Goal: Task Accomplishment & Management: Manage account settings

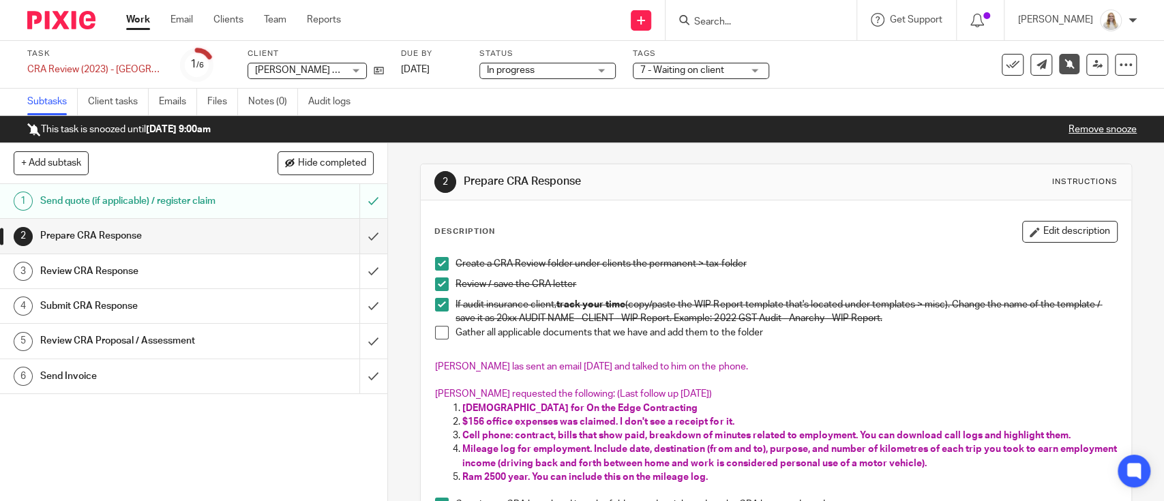
scroll to position [202, 0]
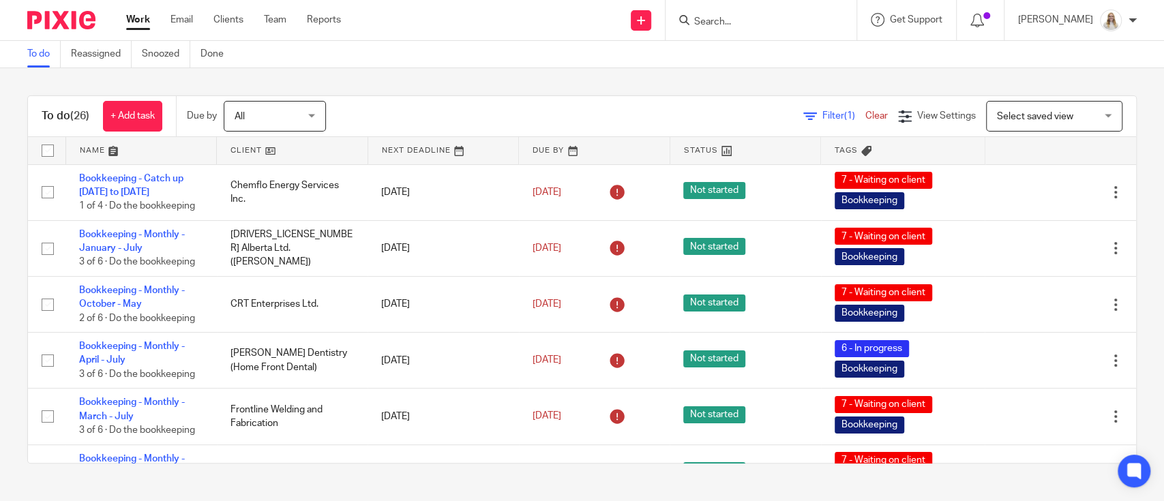
click at [111, 149] on link at bounding box center [141, 150] width 151 height 27
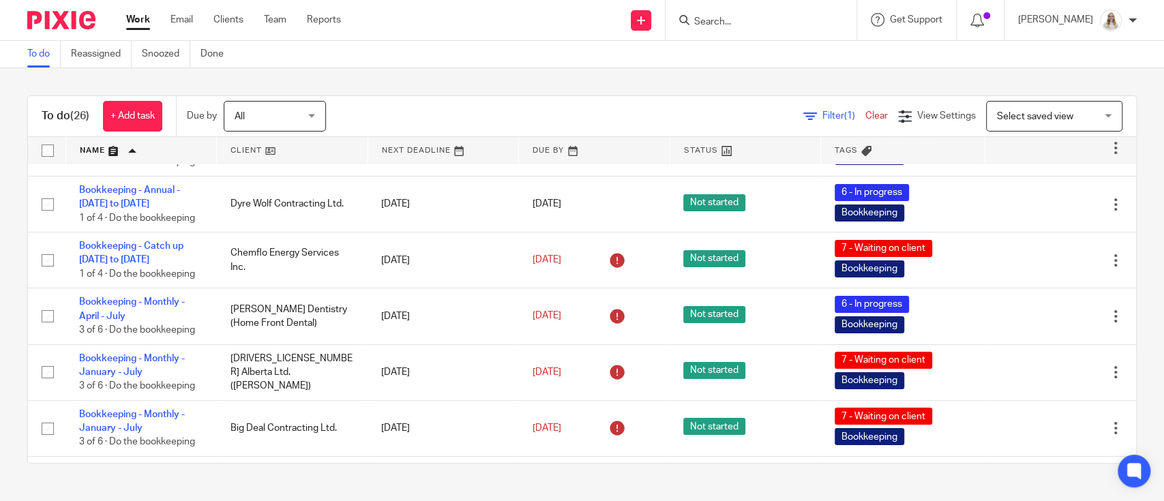
scroll to position [102, 0]
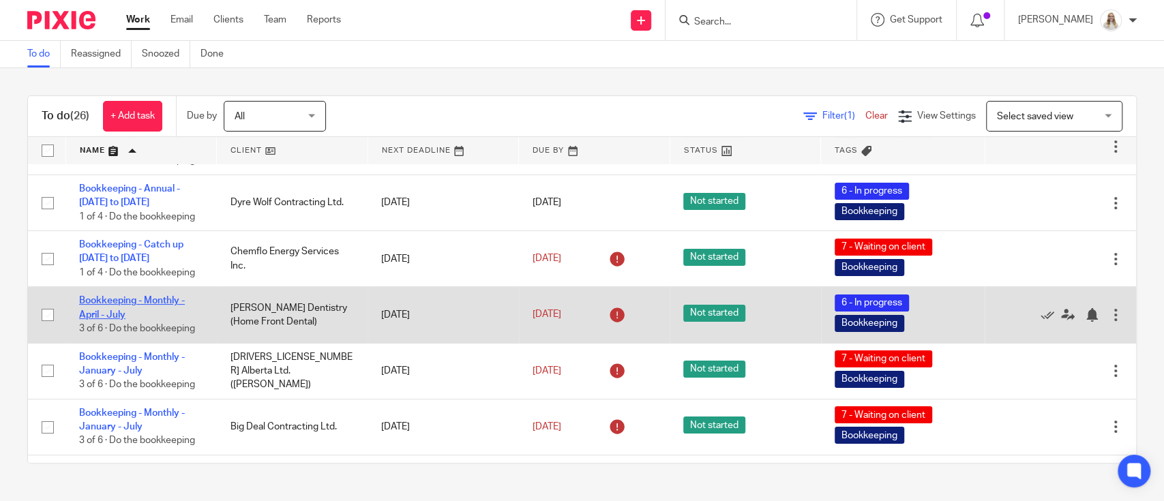
click at [119, 316] on link "Bookkeeping - Monthly - April - July" at bounding box center [132, 307] width 106 height 23
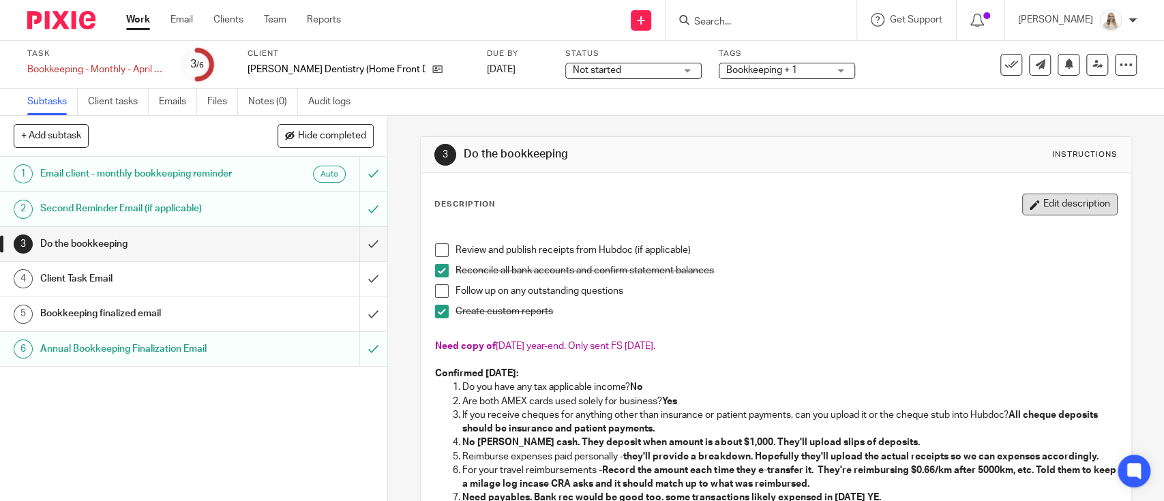
click at [1022, 196] on button "Edit description" at bounding box center [1069, 205] width 95 height 22
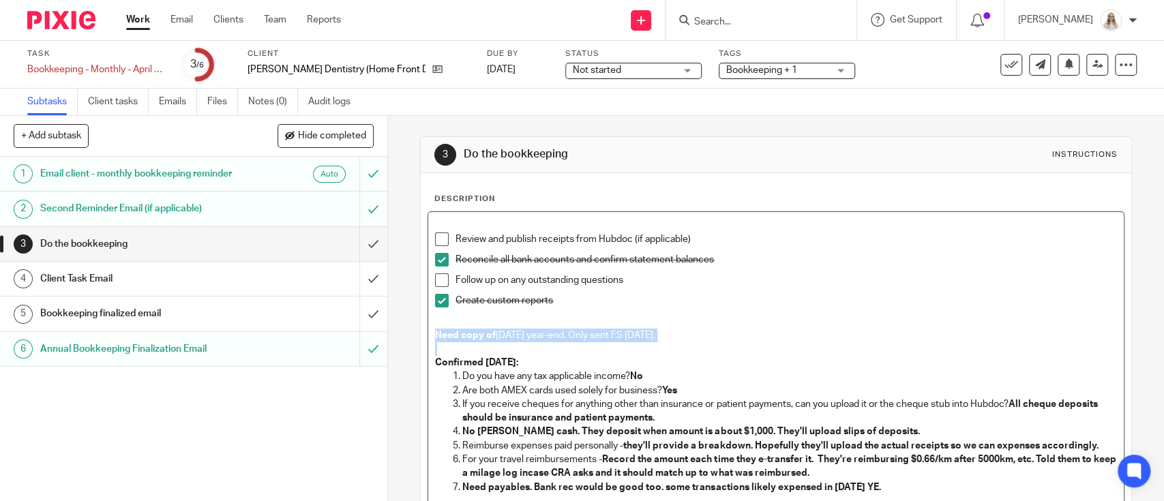
drag, startPoint x: 691, startPoint y: 342, endPoint x: 408, endPoint y: 336, distance: 282.9
click at [408, 336] on div "3 Do the bookkeeping Instructions Description Review and publish receipts from …" at bounding box center [776, 308] width 776 height 385
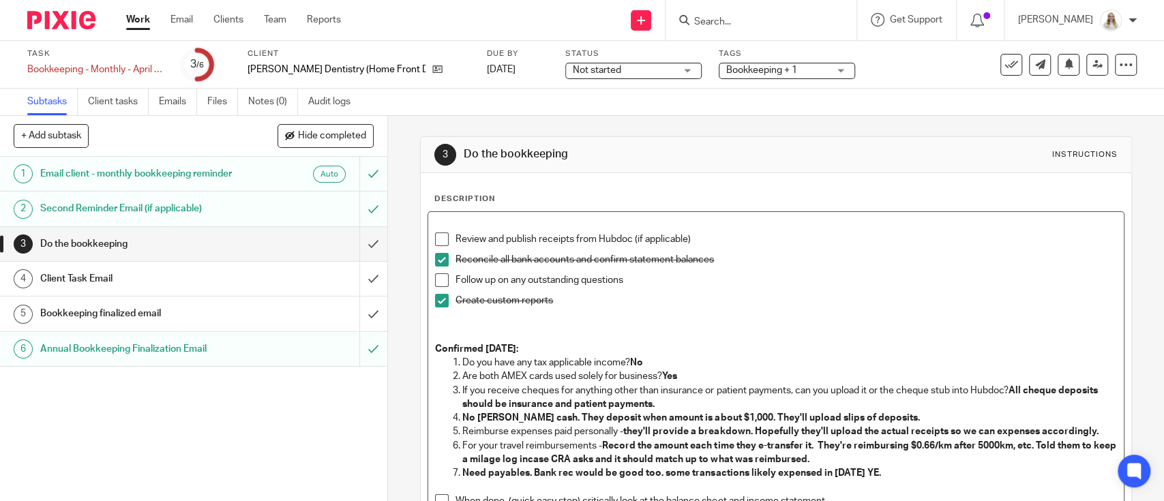
scroll to position [375, 0]
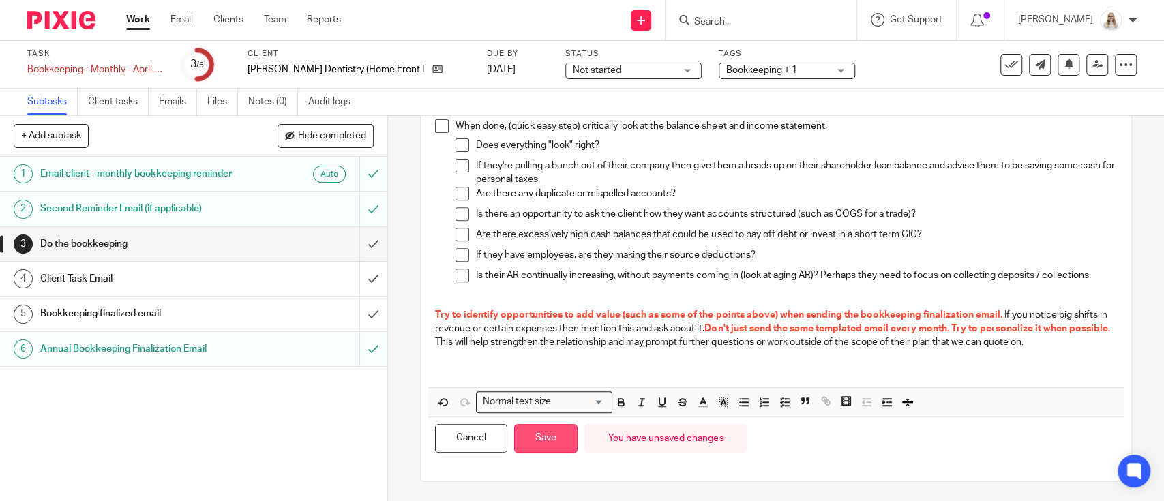
click at [553, 449] on button "Save" at bounding box center [545, 438] width 63 height 29
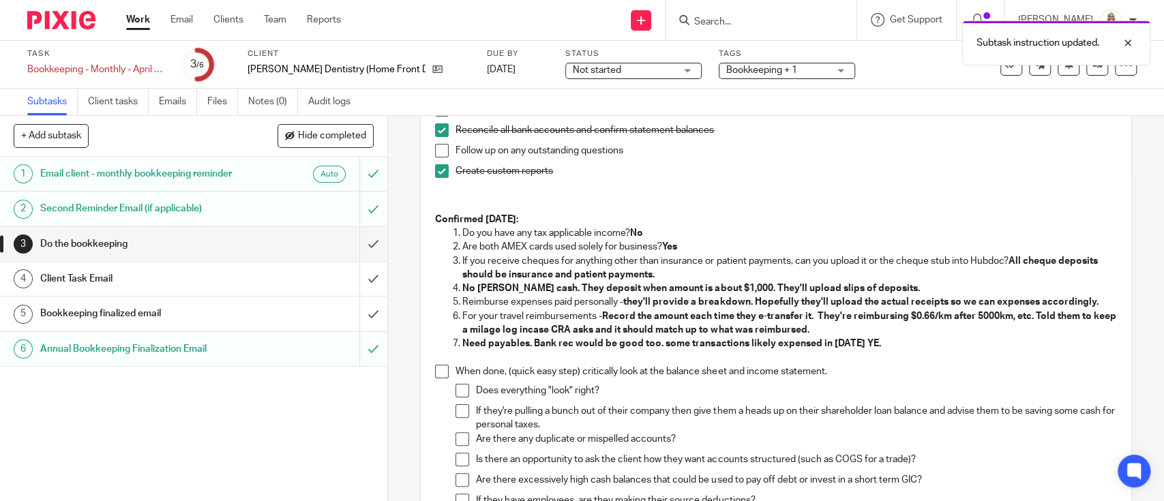
scroll to position [37, 0]
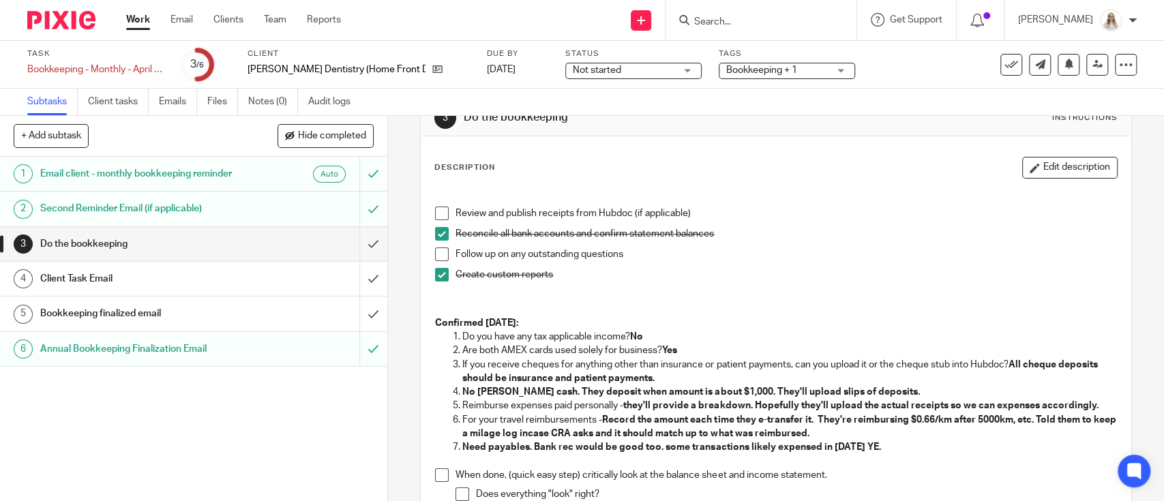
click at [688, 170] on div "Description Edit description" at bounding box center [775, 168] width 682 height 22
